Goal: Task Accomplishment & Management: Use online tool/utility

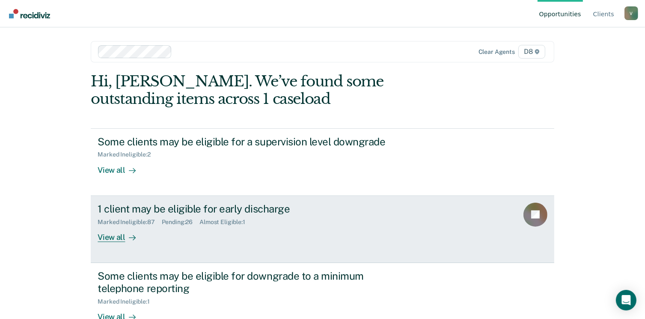
click at [115, 234] on div "View all" at bounding box center [122, 234] width 48 height 17
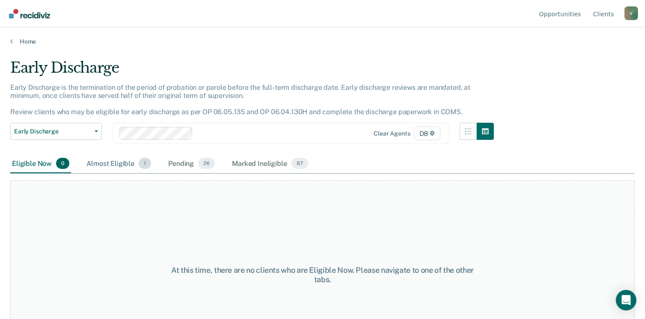
click at [116, 164] on div "Almost Eligible 1" at bounding box center [119, 164] width 68 height 19
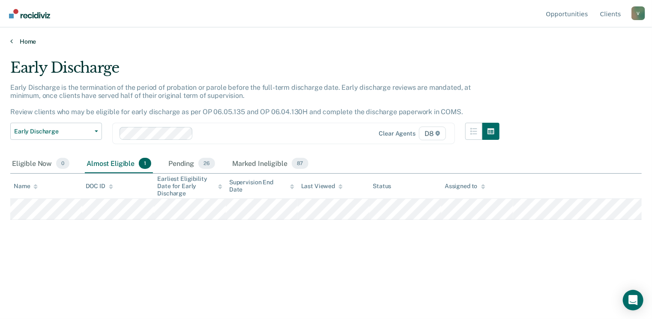
click at [21, 39] on link "Home" at bounding box center [325, 42] width 631 height 8
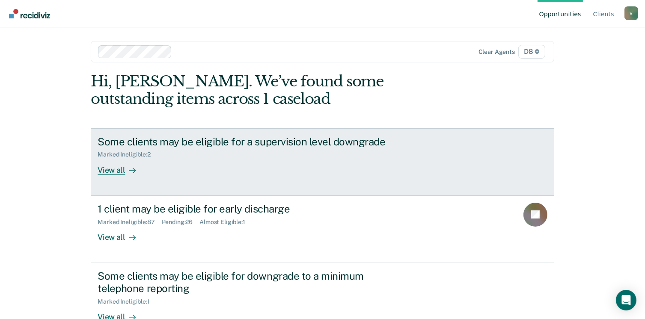
click at [114, 168] on div "View all" at bounding box center [122, 166] width 48 height 17
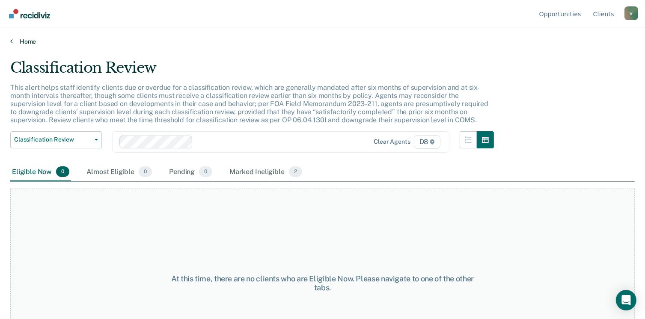
click at [22, 39] on link "Home" at bounding box center [322, 42] width 625 height 8
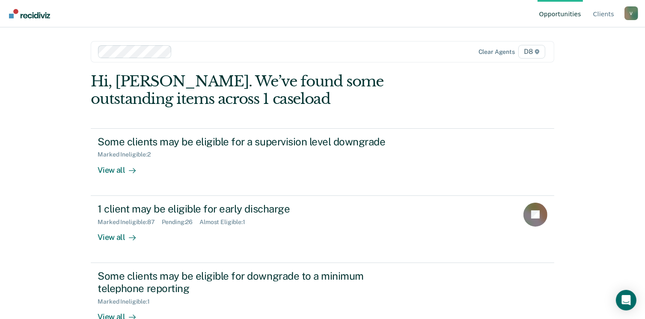
click at [518, 41] on div "Clear agents D8" at bounding box center [322, 51] width 463 height 21
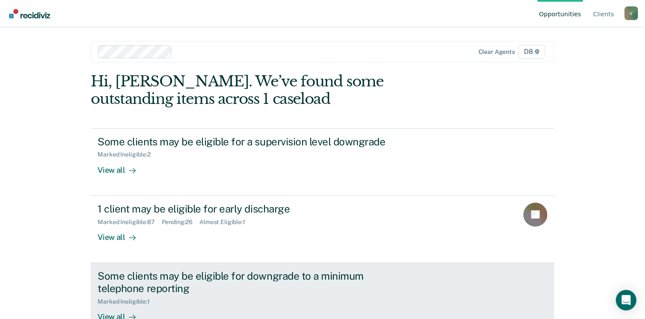
click at [116, 314] on div "View all" at bounding box center [122, 313] width 48 height 17
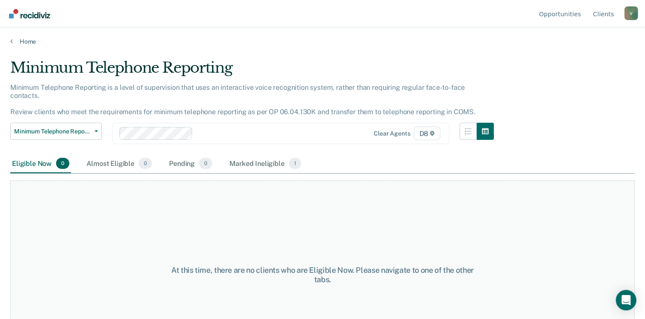
click at [33, 50] on main "Minimum Telephone Reporting Minimum Telephone Reporting is a level of supervisi…" at bounding box center [322, 180] width 645 height 271
click at [29, 38] on link "Home" at bounding box center [322, 42] width 625 height 8
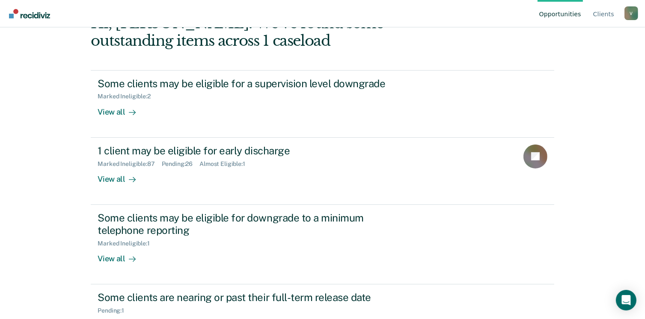
scroll to position [90, 0]
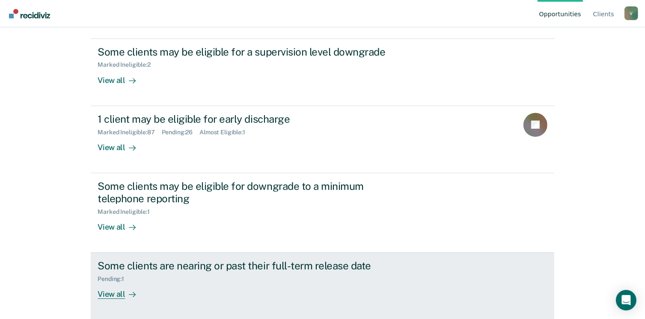
click at [110, 292] on div "View all" at bounding box center [122, 291] width 48 height 17
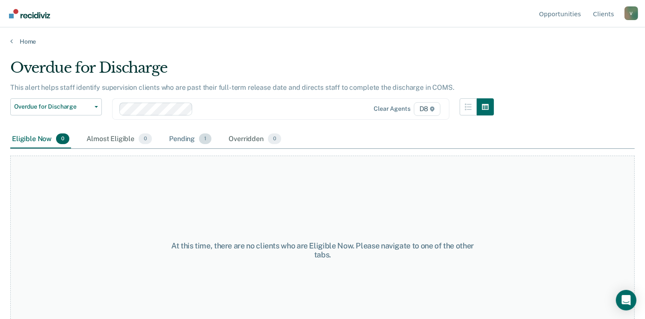
click at [187, 134] on div "Pending 1" at bounding box center [190, 139] width 46 height 19
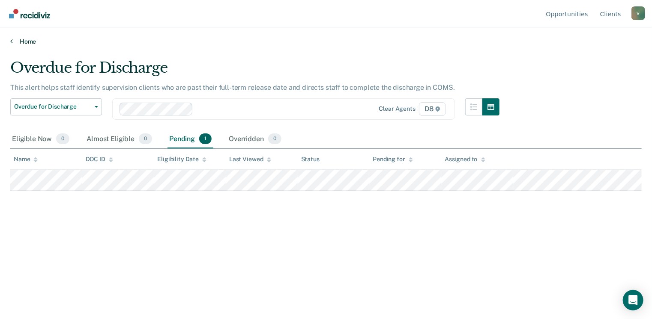
click at [30, 43] on link "Home" at bounding box center [325, 42] width 631 height 8
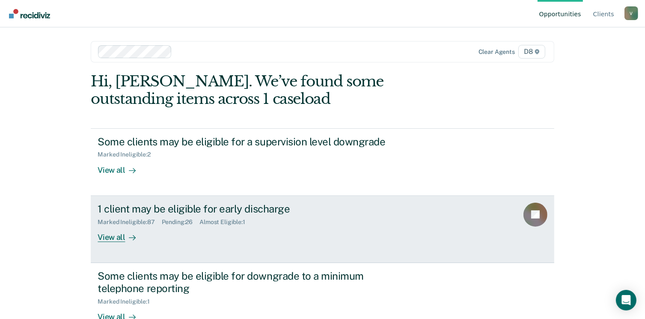
click at [114, 237] on div "View all" at bounding box center [122, 234] width 48 height 17
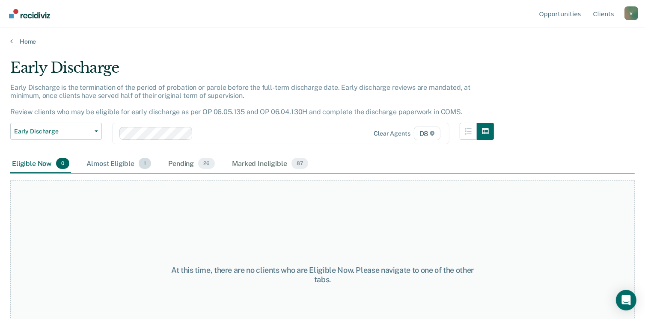
click at [119, 161] on div "Almost Eligible 1" at bounding box center [119, 164] width 68 height 19
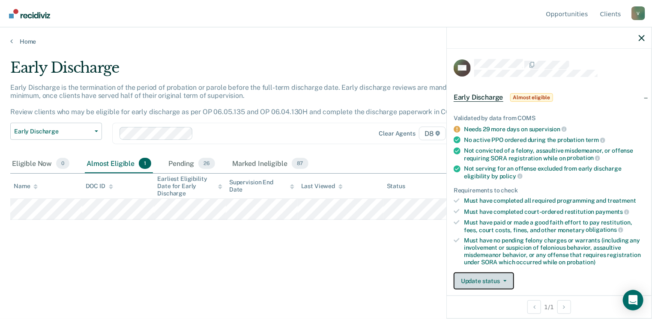
click at [491, 276] on button "Update status" at bounding box center [483, 281] width 60 height 17
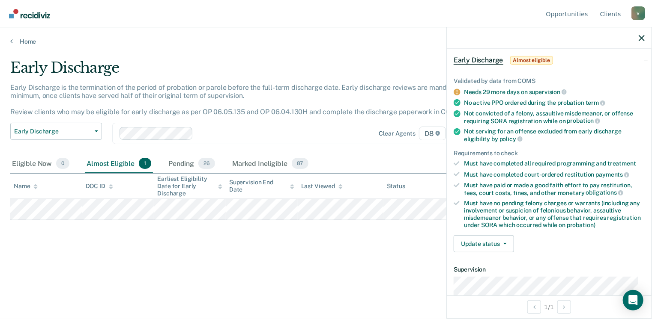
scroll to position [75, 0]
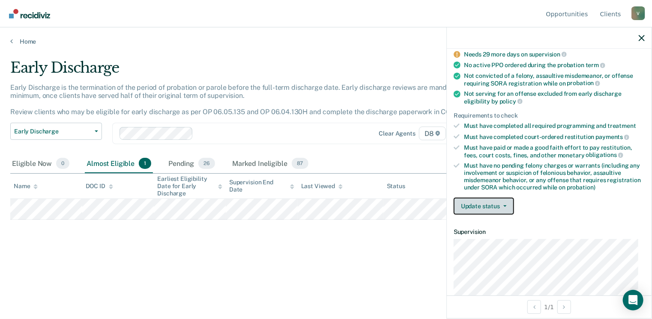
click at [482, 208] on button "Update status" at bounding box center [483, 206] width 60 height 17
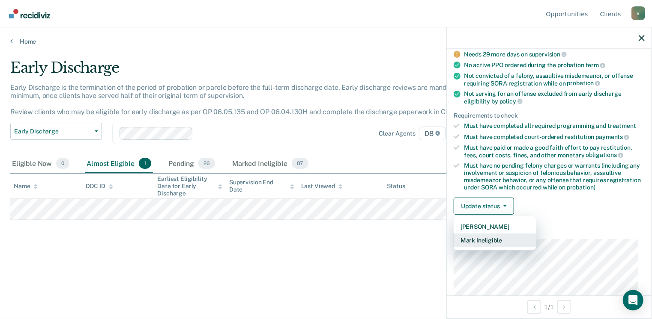
click at [502, 234] on button "Mark Ineligible" at bounding box center [494, 241] width 83 height 14
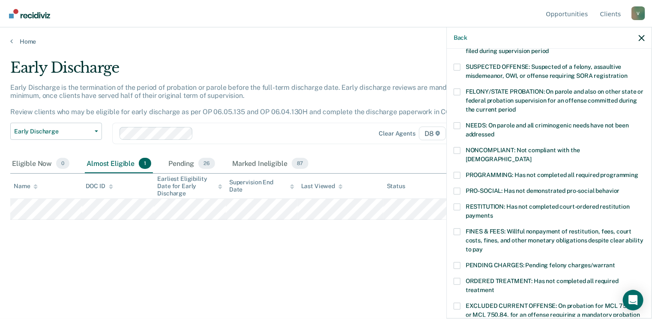
click at [461, 172] on label "PROGRAMMING: Has not completed all required programming" at bounding box center [548, 176] width 191 height 9
click at [638, 172] on input "PROGRAMMING: Has not completed all required programming" at bounding box center [638, 172] width 0 height 0
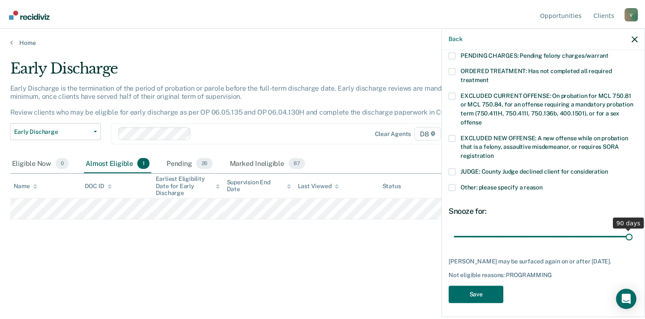
scroll to position [279, 0]
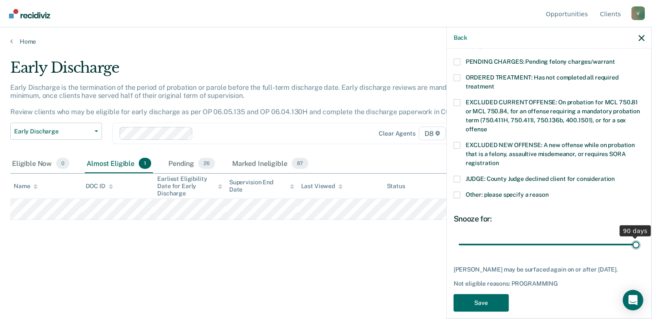
drag, startPoint x: 516, startPoint y: 226, endPoint x: 654, endPoint y: 218, distance: 138.5
type input "90"
click at [639, 238] on input "range" at bounding box center [548, 245] width 181 height 15
click at [486, 295] on button "Save" at bounding box center [480, 304] width 55 height 18
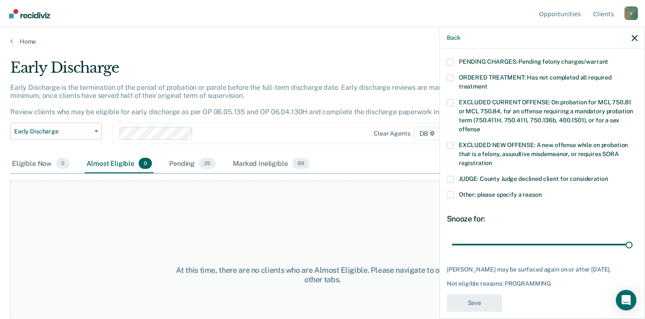
click at [351, 253] on div "At this time, there are no clients who are Almost Eligible. Please navigate to …" at bounding box center [322, 275] width 625 height 189
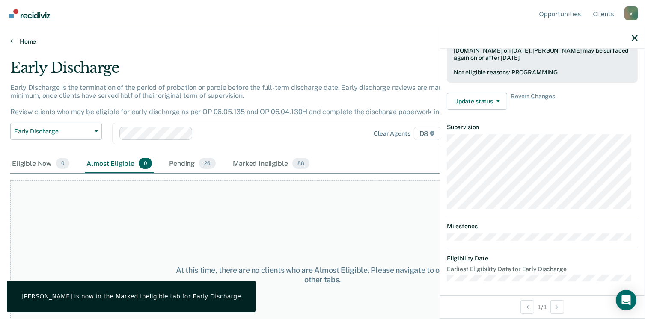
click at [28, 43] on link "Home" at bounding box center [322, 42] width 625 height 8
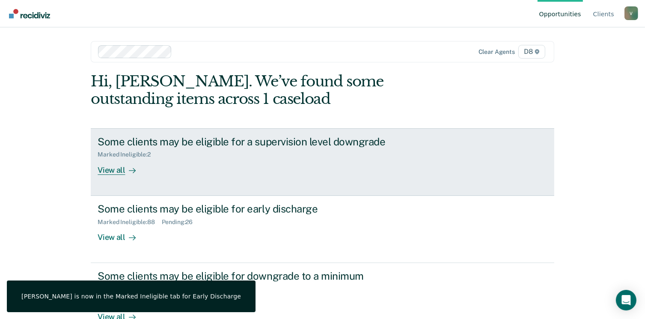
click at [113, 167] on div "View all" at bounding box center [122, 166] width 48 height 17
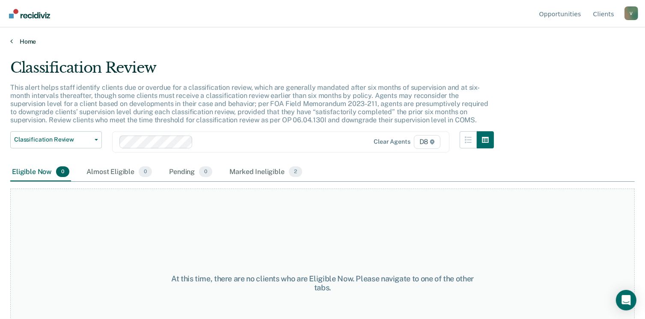
click at [27, 41] on link "Home" at bounding box center [322, 42] width 625 height 8
